Goal: Task Accomplishment & Management: Complete application form

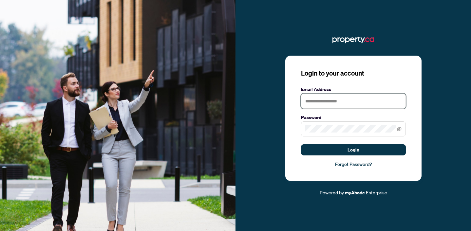
click at [326, 103] on input "text" at bounding box center [353, 101] width 105 height 15
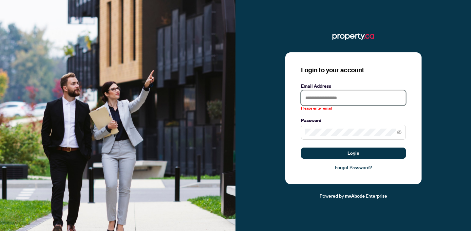
click at [333, 92] on input "text" at bounding box center [353, 97] width 105 height 15
type input "**********"
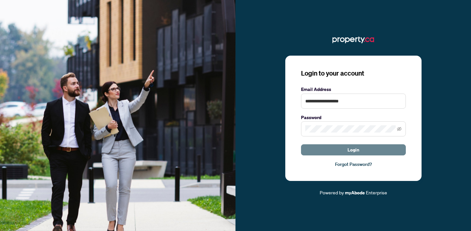
click at [357, 148] on span "Login" at bounding box center [354, 150] width 12 height 10
click at [399, 131] on icon "eye-invisible" at bounding box center [399, 129] width 5 height 5
click at [349, 152] on span "Login" at bounding box center [354, 150] width 12 height 10
click at [336, 135] on span at bounding box center [353, 129] width 105 height 15
click at [359, 150] on button "Login" at bounding box center [353, 149] width 105 height 11
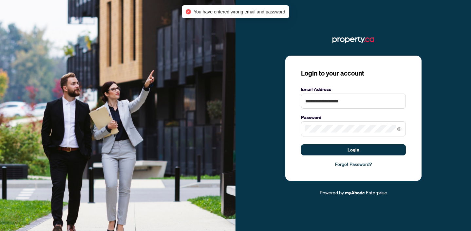
click at [361, 164] on link "Forgot Password?" at bounding box center [353, 164] width 105 height 7
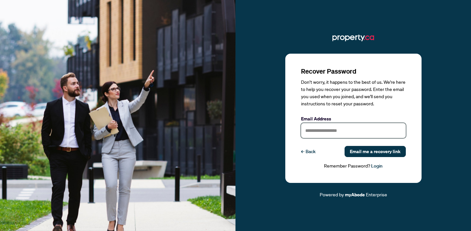
click at [324, 138] on input "text" at bounding box center [353, 130] width 105 height 15
type input "**********"
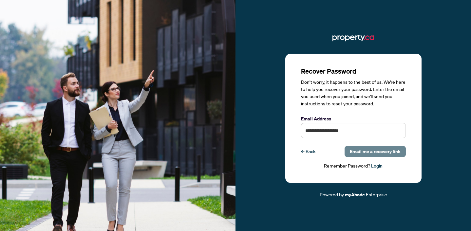
click at [365, 152] on span "Email me a recovery link" at bounding box center [375, 151] width 51 height 10
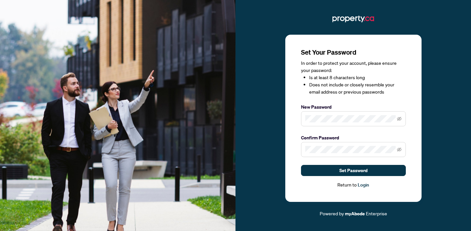
click at [402, 150] on span at bounding box center [353, 149] width 105 height 15
click at [400, 149] on icon "eye-invisible" at bounding box center [399, 149] width 5 height 5
click at [399, 119] on icon "eye-invisible" at bounding box center [399, 119] width 5 height 5
click at [349, 172] on span "Set Password" at bounding box center [353, 170] width 28 height 10
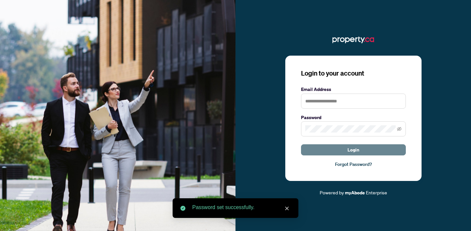
click at [350, 152] on span "Login" at bounding box center [354, 150] width 12 height 10
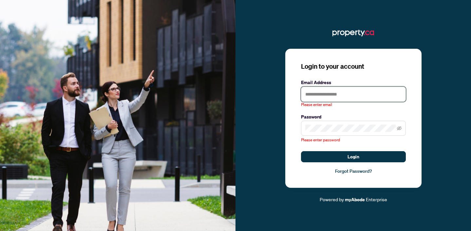
click at [327, 91] on input "text" at bounding box center [353, 94] width 105 height 15
type input "**********"
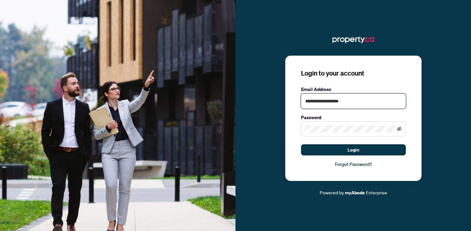
click at [401, 129] on icon "eye-invisible" at bounding box center [399, 129] width 5 height 5
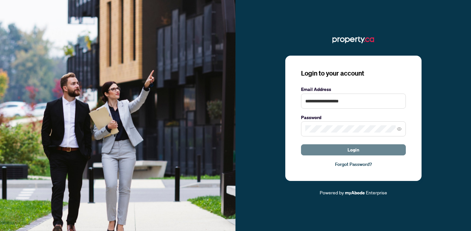
click at [354, 149] on span "Login" at bounding box center [354, 150] width 12 height 10
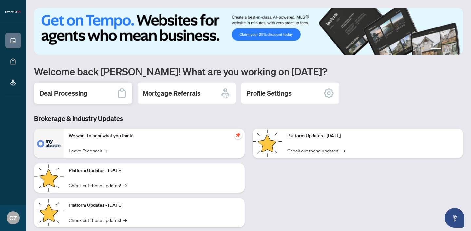
click at [85, 99] on div "Deal Processing" at bounding box center [83, 93] width 98 height 21
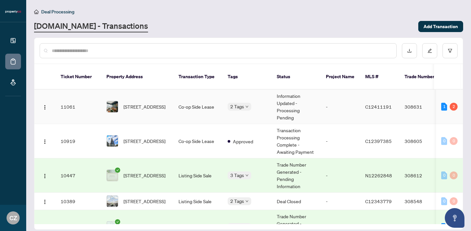
click at [70, 98] on td "11061" at bounding box center [78, 107] width 46 height 34
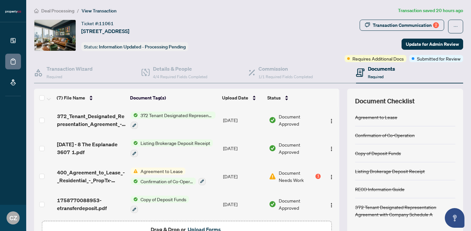
scroll to position [26, 0]
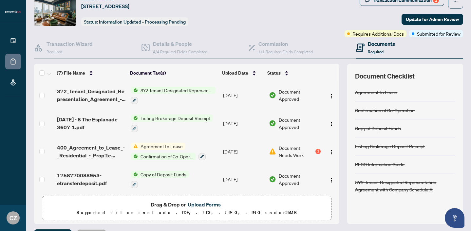
click at [200, 205] on button "Upload Forms" at bounding box center [204, 205] width 37 height 9
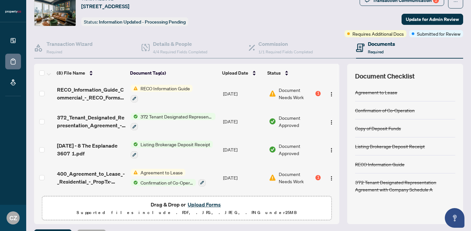
scroll to position [0, 0]
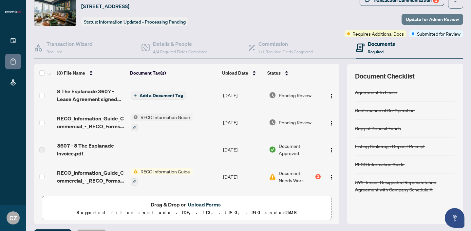
click at [435, 20] on span "Update for Admin Review" at bounding box center [432, 19] width 53 height 10
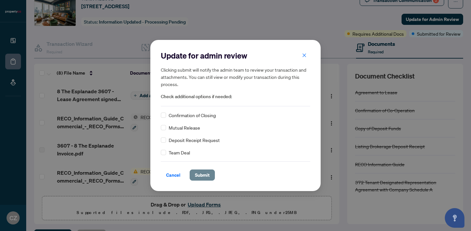
click at [203, 174] on span "Submit" at bounding box center [202, 175] width 15 height 10
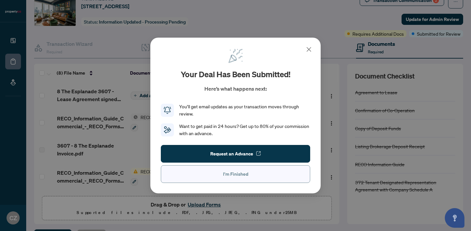
click at [203, 174] on button "I'm Finished" at bounding box center [235, 174] width 149 height 18
